Goal: Check status: Check status

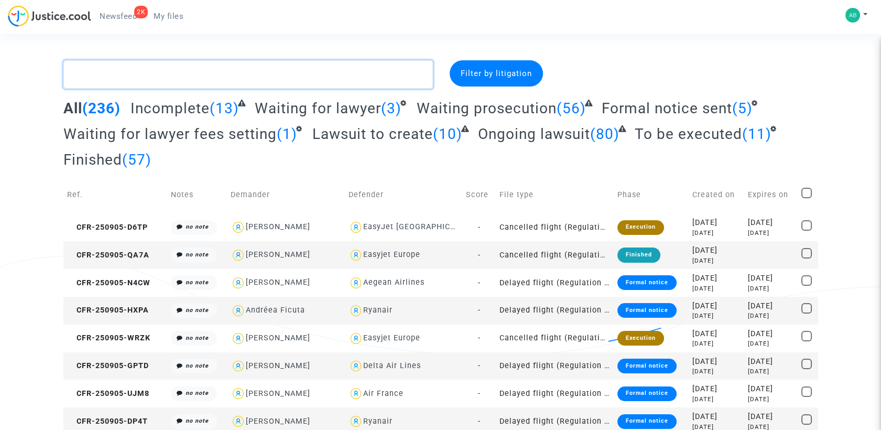
click at [234, 77] on textarea at bounding box center [247, 74] width 369 height 28
paste textarea "CFR-250715-UVA8"
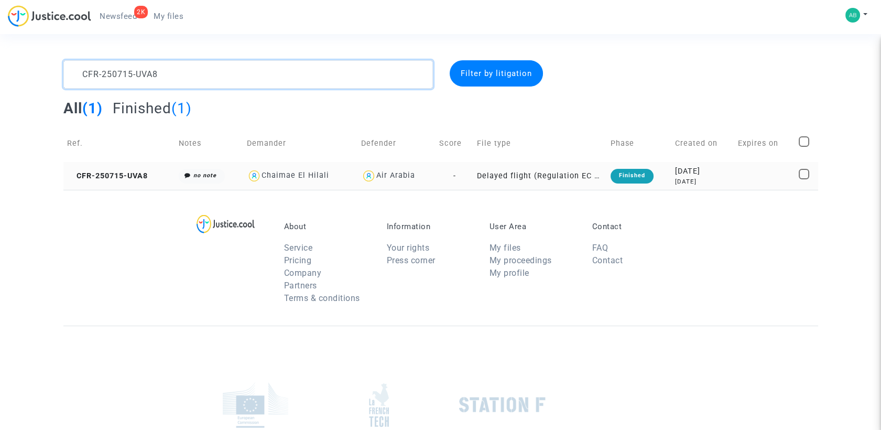
type textarea "CFR-250715-UVA8"
click at [140, 180] on td "CFR-250715-UVA8" at bounding box center [119, 176] width 112 height 28
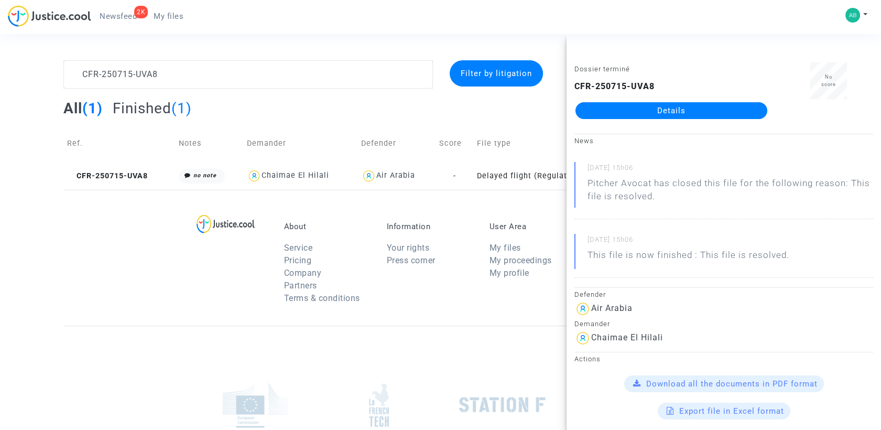
click at [655, 115] on link "Details" at bounding box center [671, 110] width 192 height 17
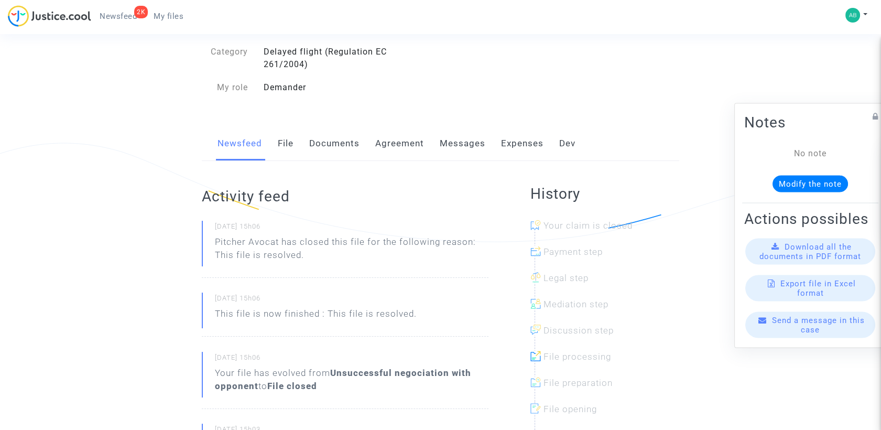
scroll to position [116, 0]
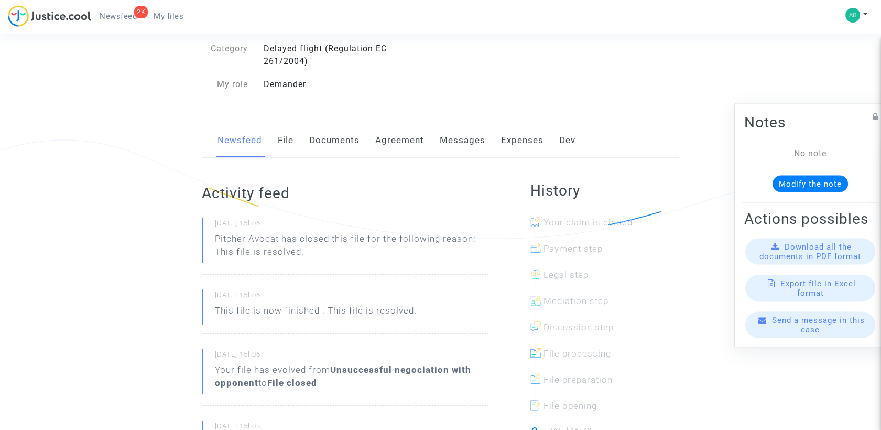
click at [407, 138] on link "Agreement" at bounding box center [399, 140] width 49 height 35
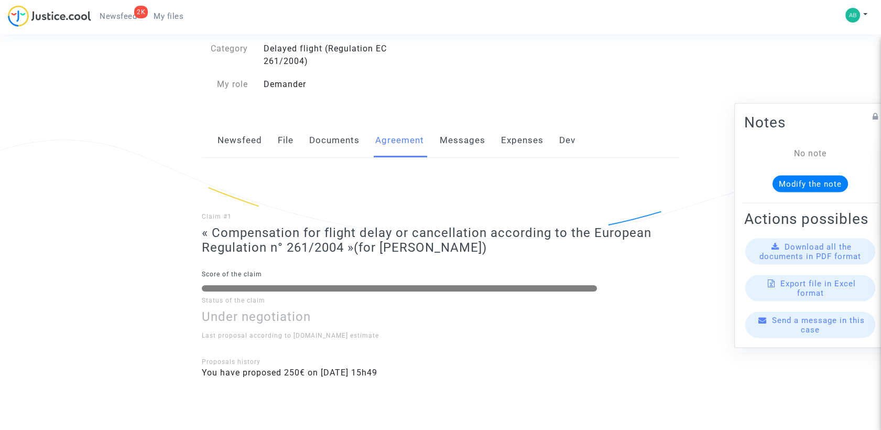
click at [469, 140] on link "Messages" at bounding box center [463, 140] width 46 height 35
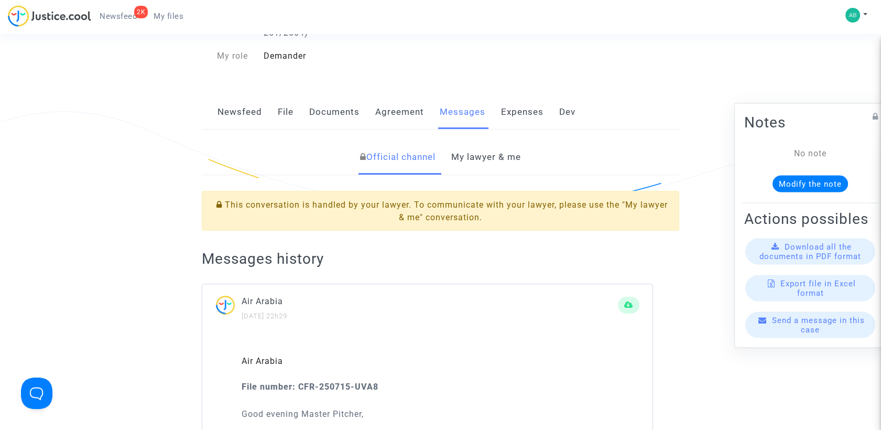
scroll to position [116, 0]
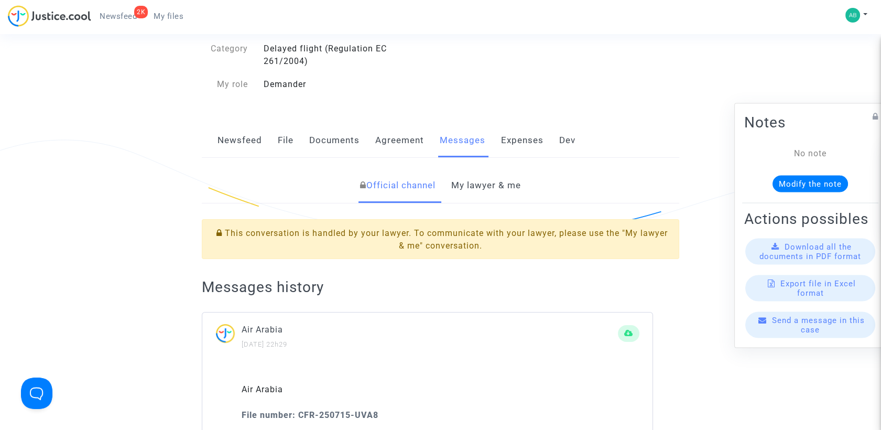
click at [475, 180] on link "My lawyer & me" at bounding box center [486, 185] width 70 height 35
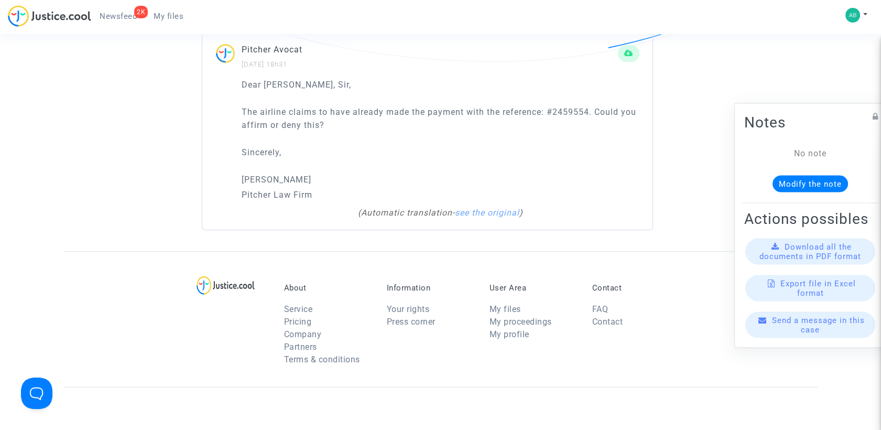
scroll to position [582, 0]
